Goal: Task Accomplishment & Management: Use online tool/utility

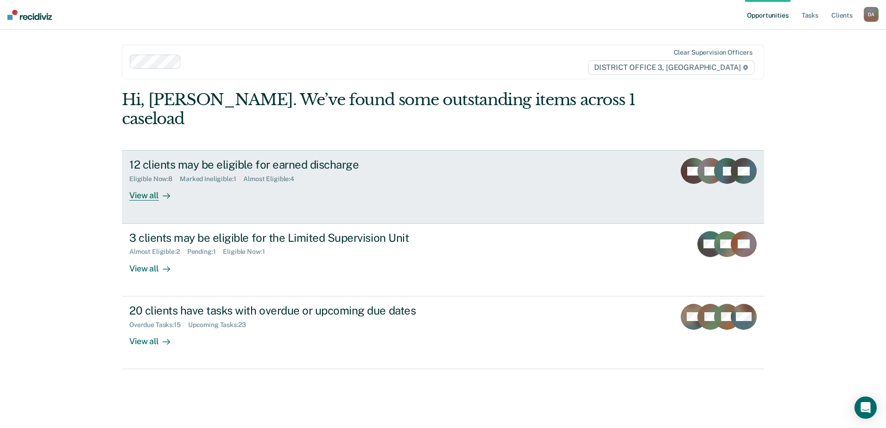
click at [348, 158] on div "12 clients may be eligible for earned discharge" at bounding box center [291, 164] width 325 height 13
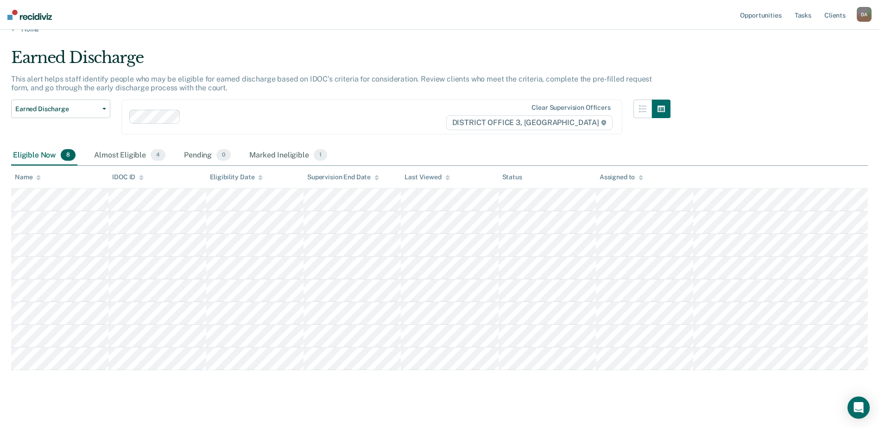
scroll to position [25, 0]
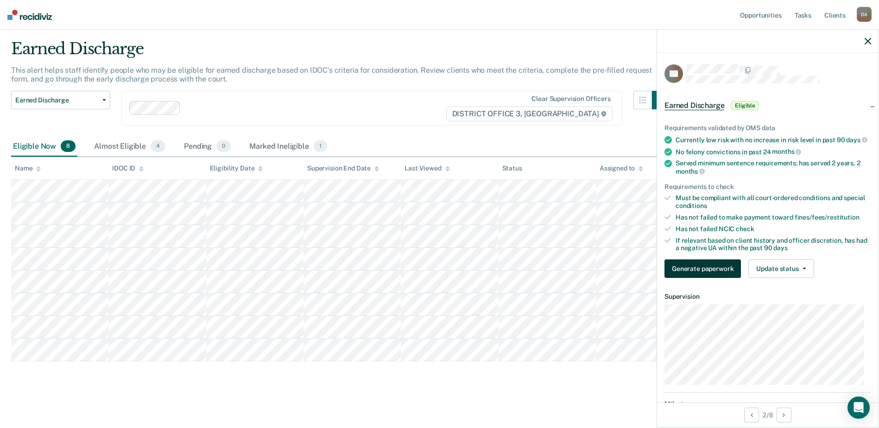
click at [689, 278] on button "Generate paperwork" at bounding box center [703, 269] width 76 height 19
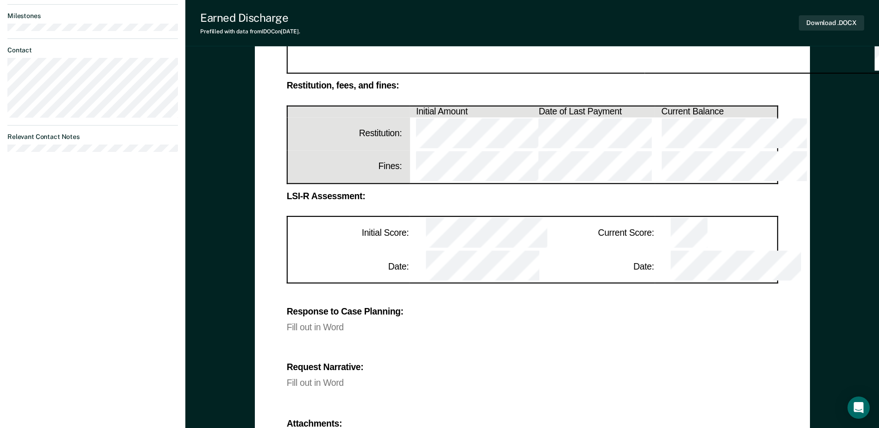
scroll to position [325, 0]
